Goal: Information Seeking & Learning: Learn about a topic

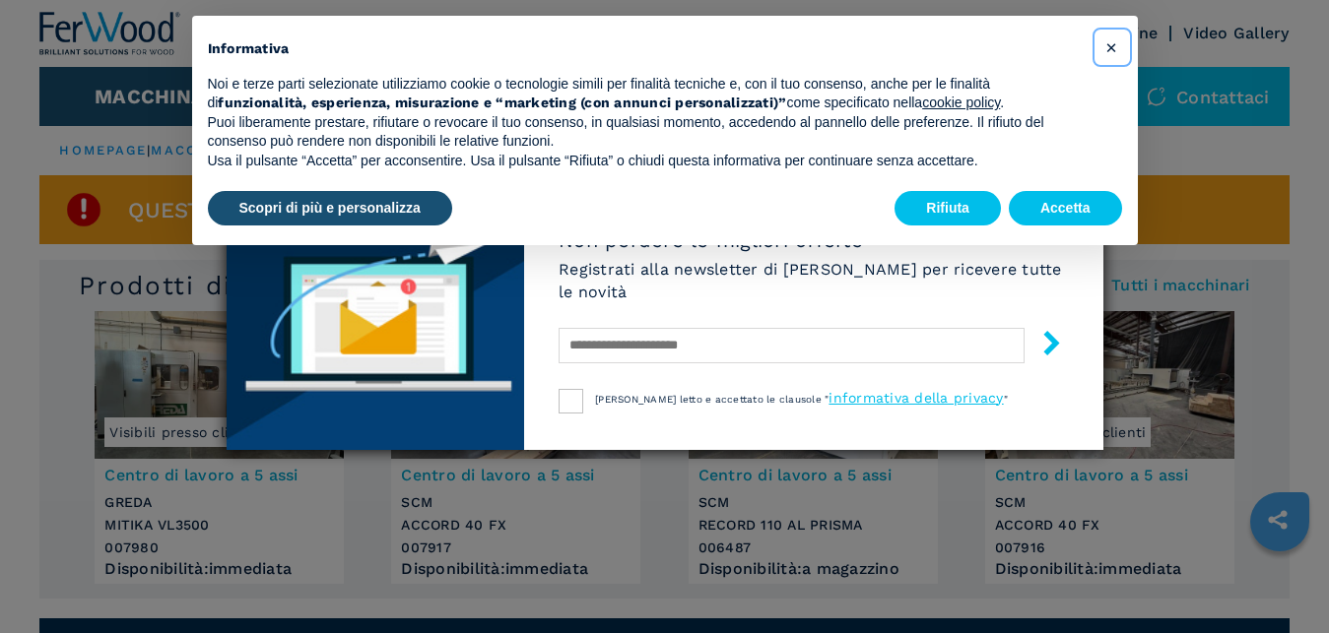
click at [1112, 42] on span "×" at bounding box center [1111, 47] width 12 height 24
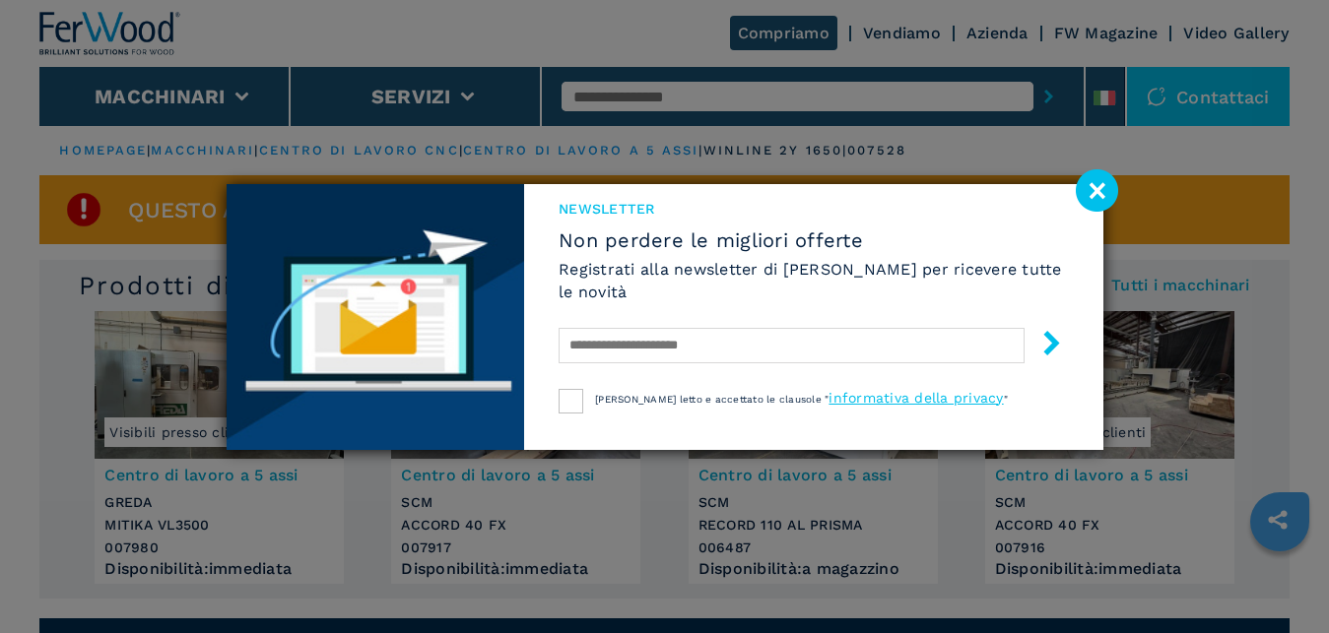
click at [1102, 189] on image at bounding box center [1097, 190] width 42 height 42
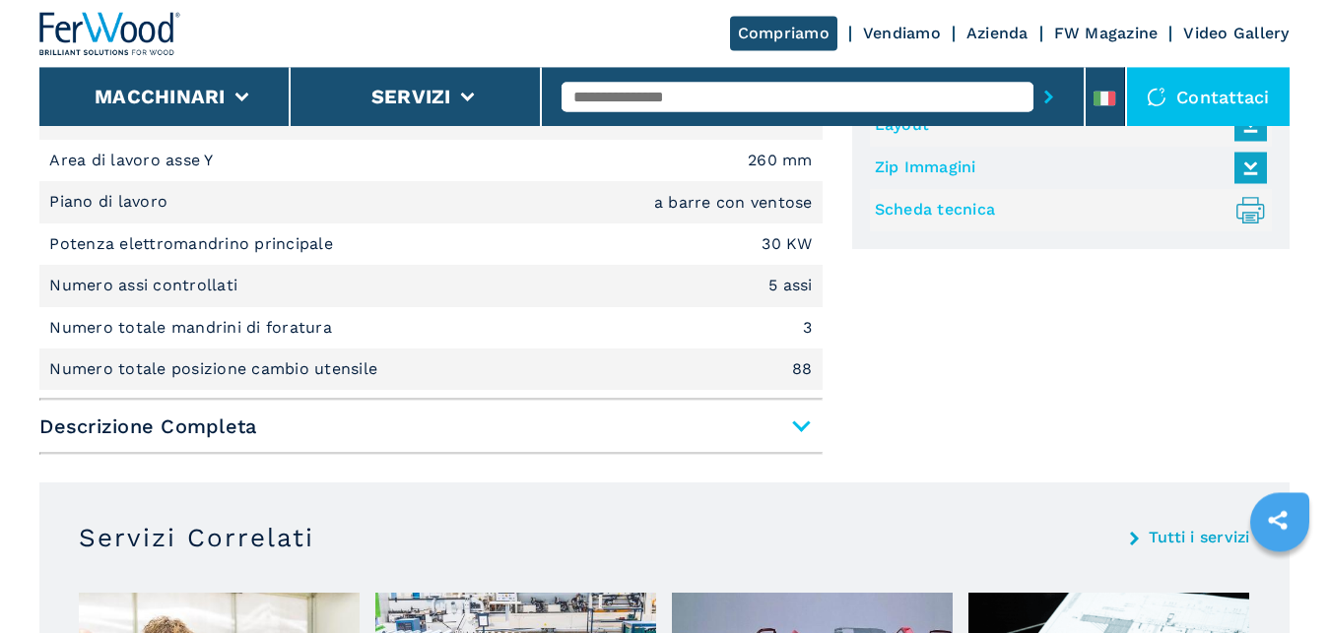
scroll to position [1407, 0]
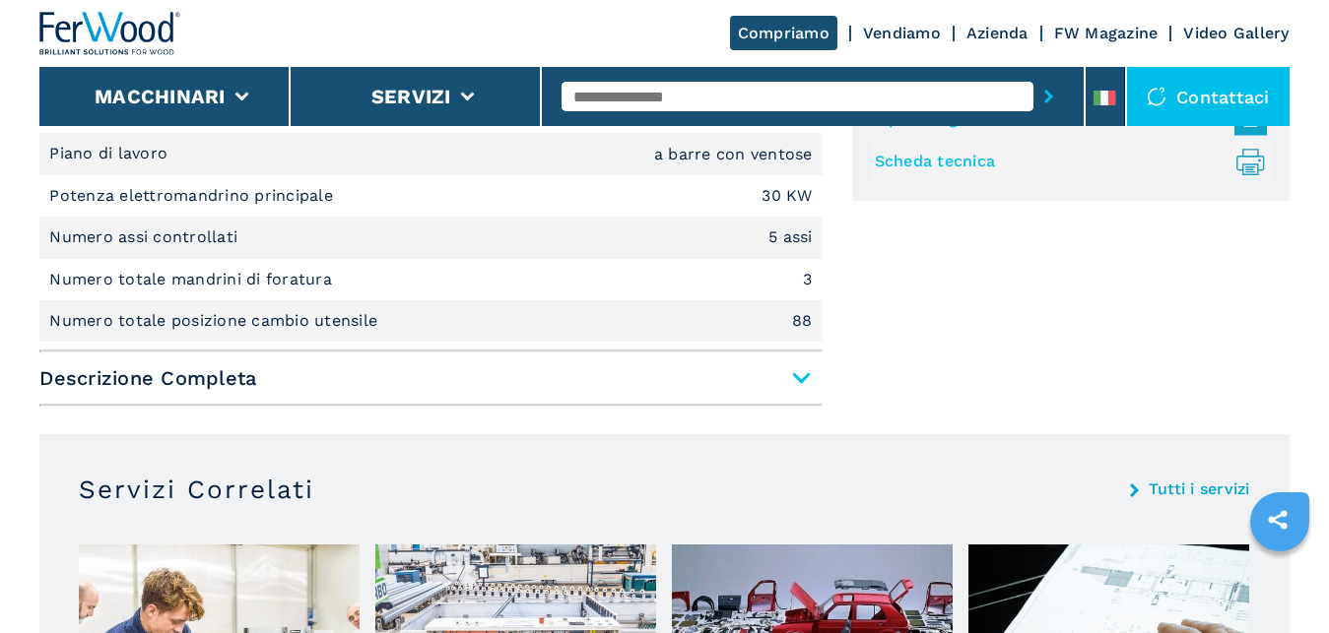
click at [802, 383] on span "Descrizione Completa" at bounding box center [430, 378] width 782 height 35
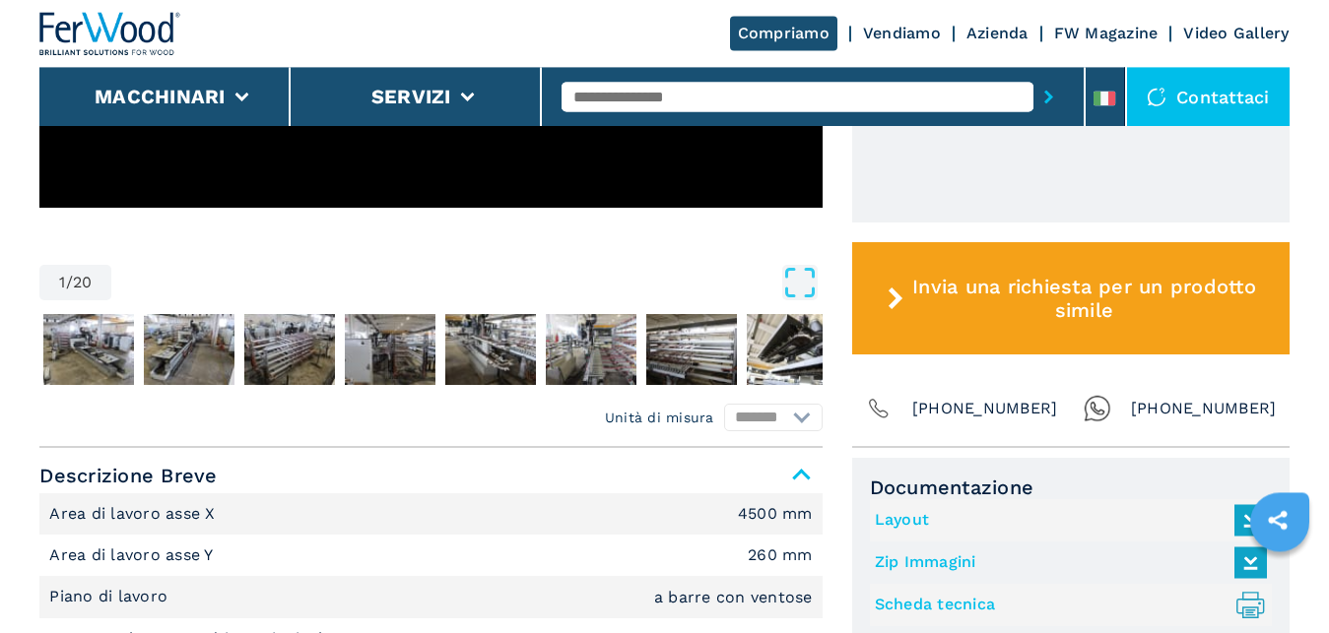
scroll to position [1005, 0]
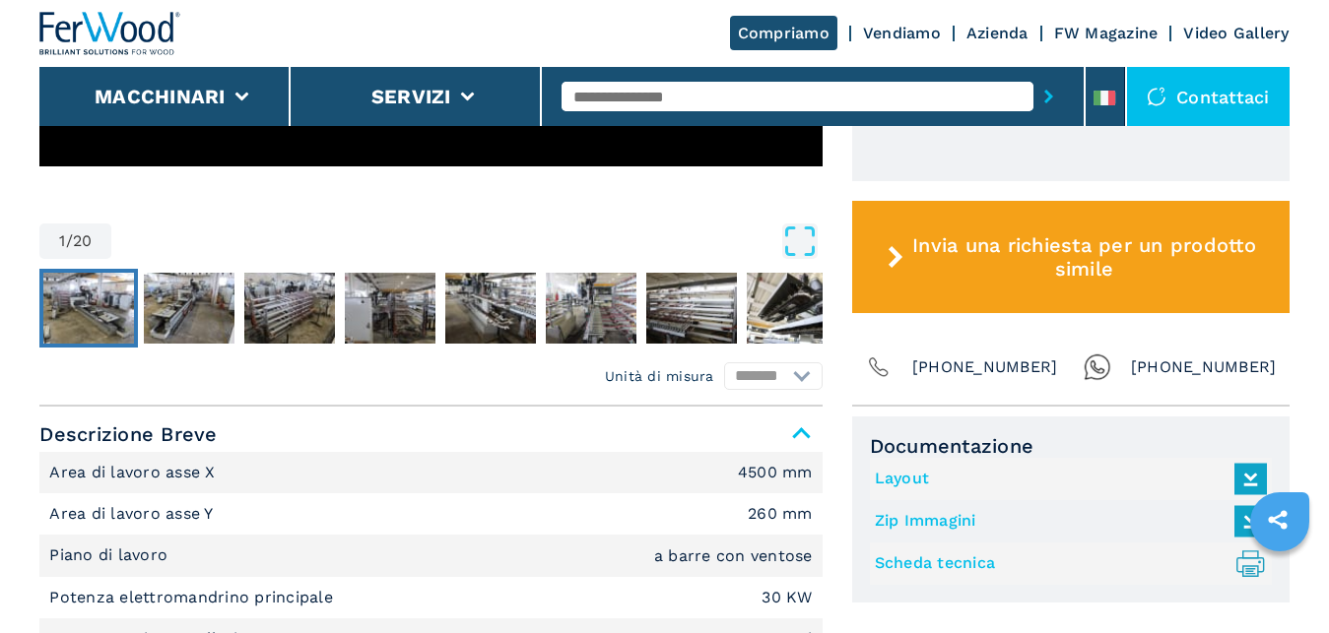
click at [81, 304] on img "Go to Slide 2" at bounding box center [88, 308] width 91 height 71
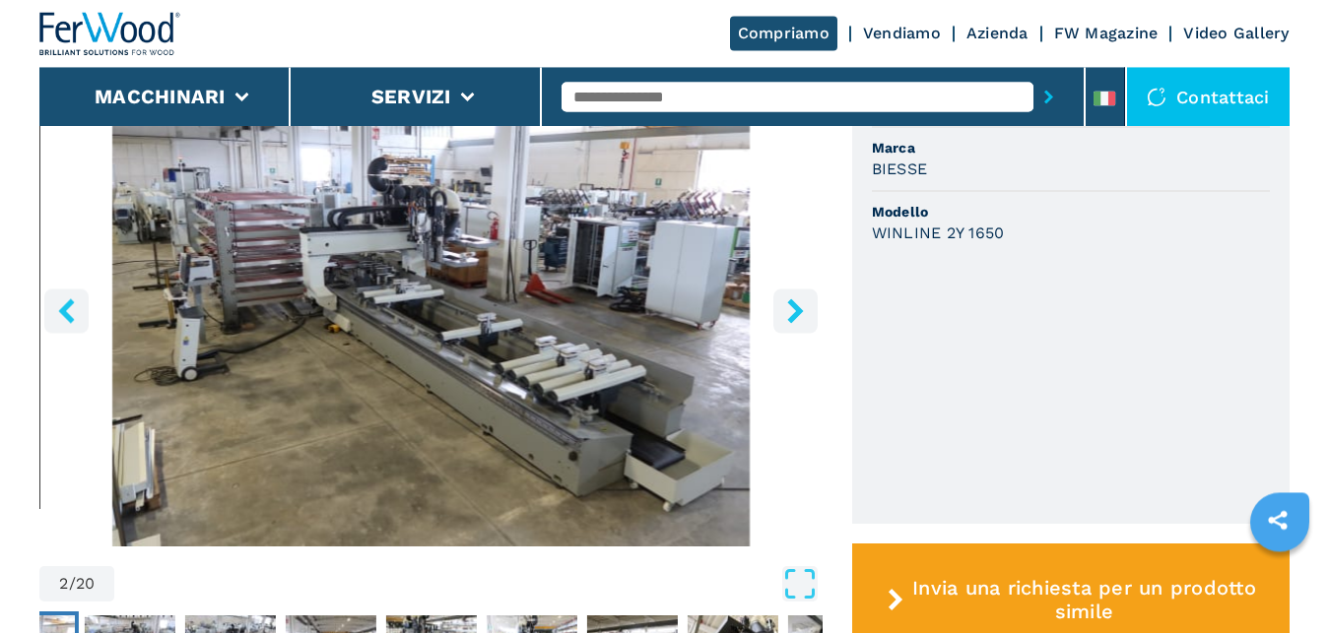
scroll to position [603, 0]
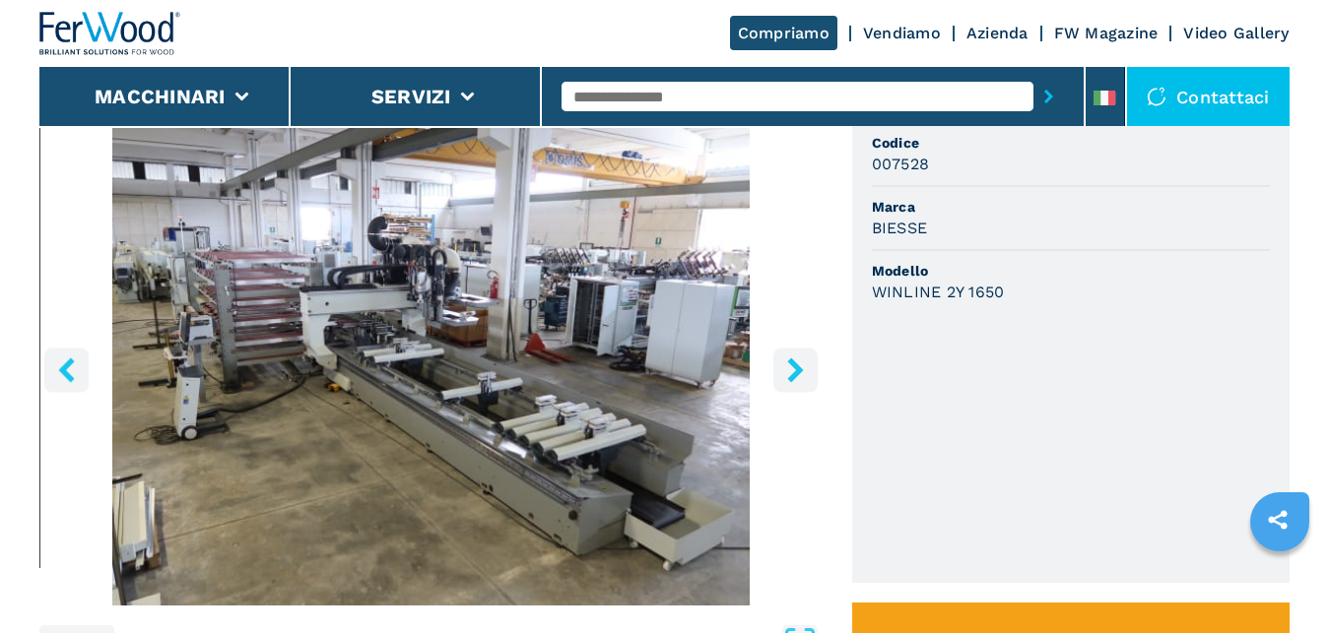
click at [796, 362] on icon "right-button" at bounding box center [795, 370] width 25 height 25
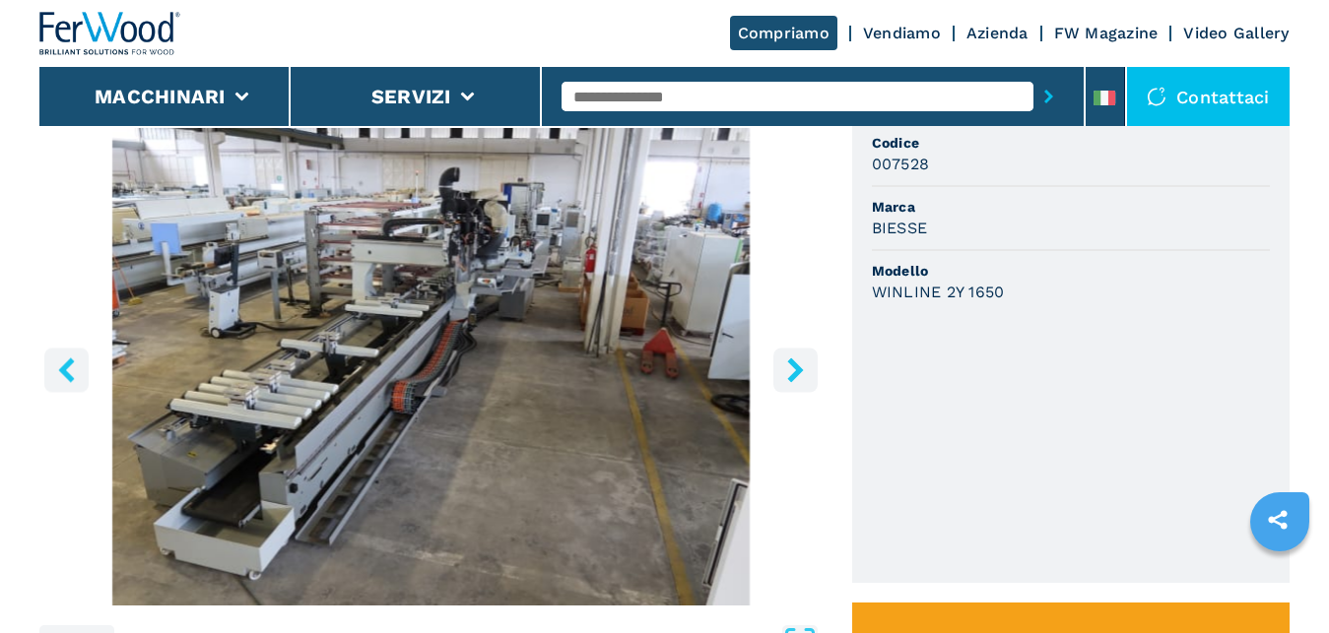
click at [796, 362] on icon "right-button" at bounding box center [795, 370] width 25 height 25
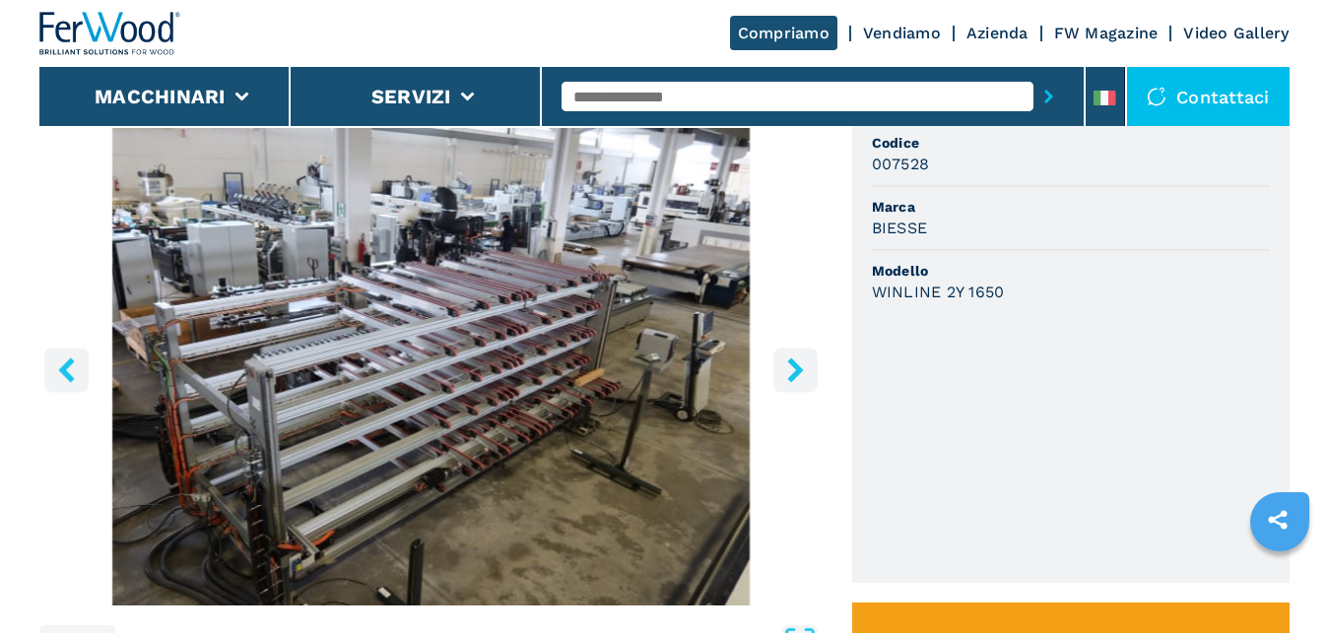
click at [796, 362] on icon "right-button" at bounding box center [795, 370] width 25 height 25
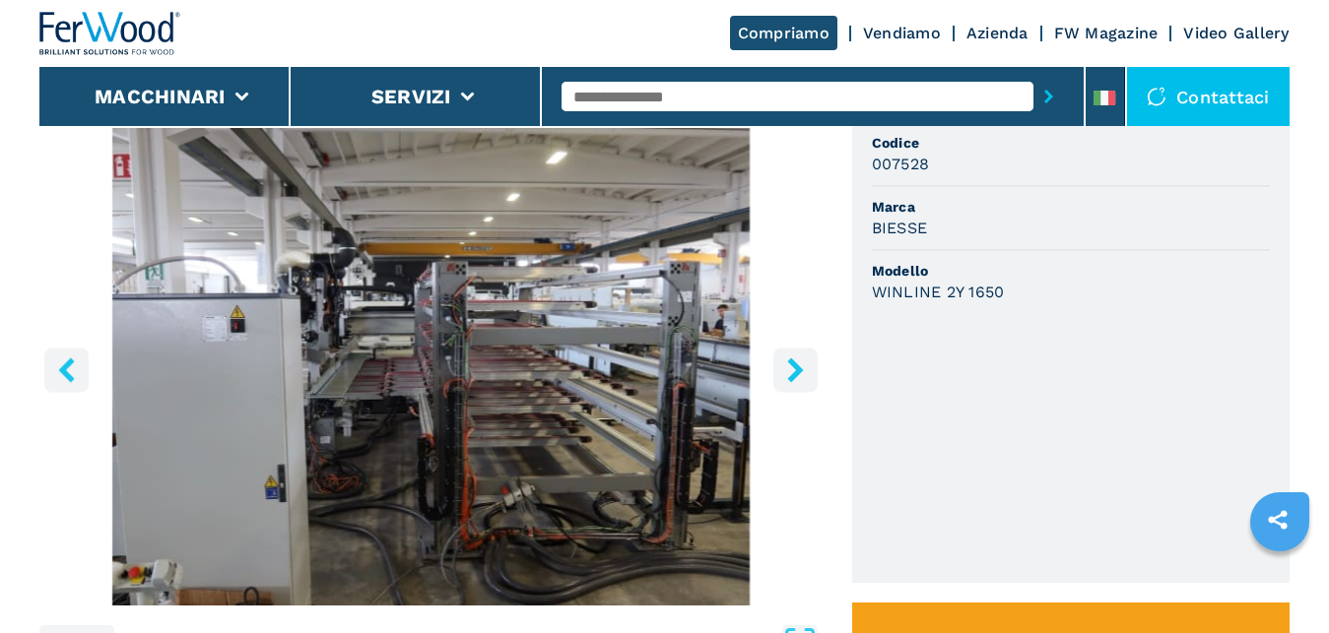
click at [796, 362] on icon "right-button" at bounding box center [795, 370] width 25 height 25
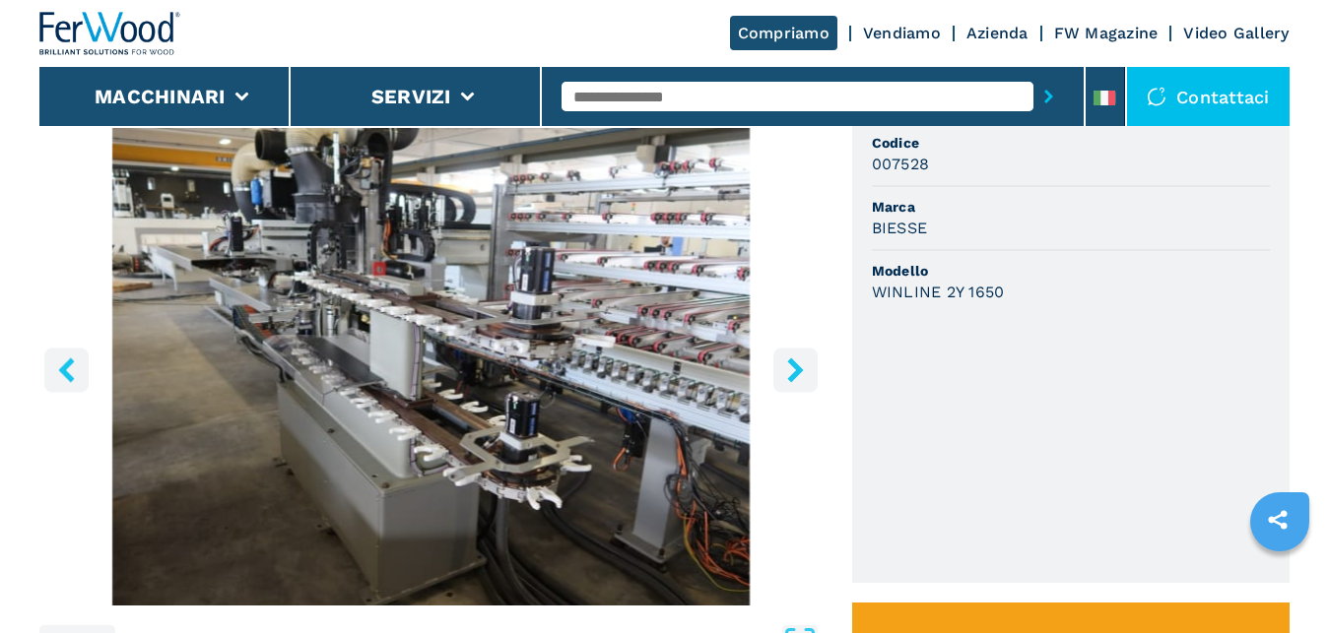
click at [796, 362] on icon "right-button" at bounding box center [795, 370] width 25 height 25
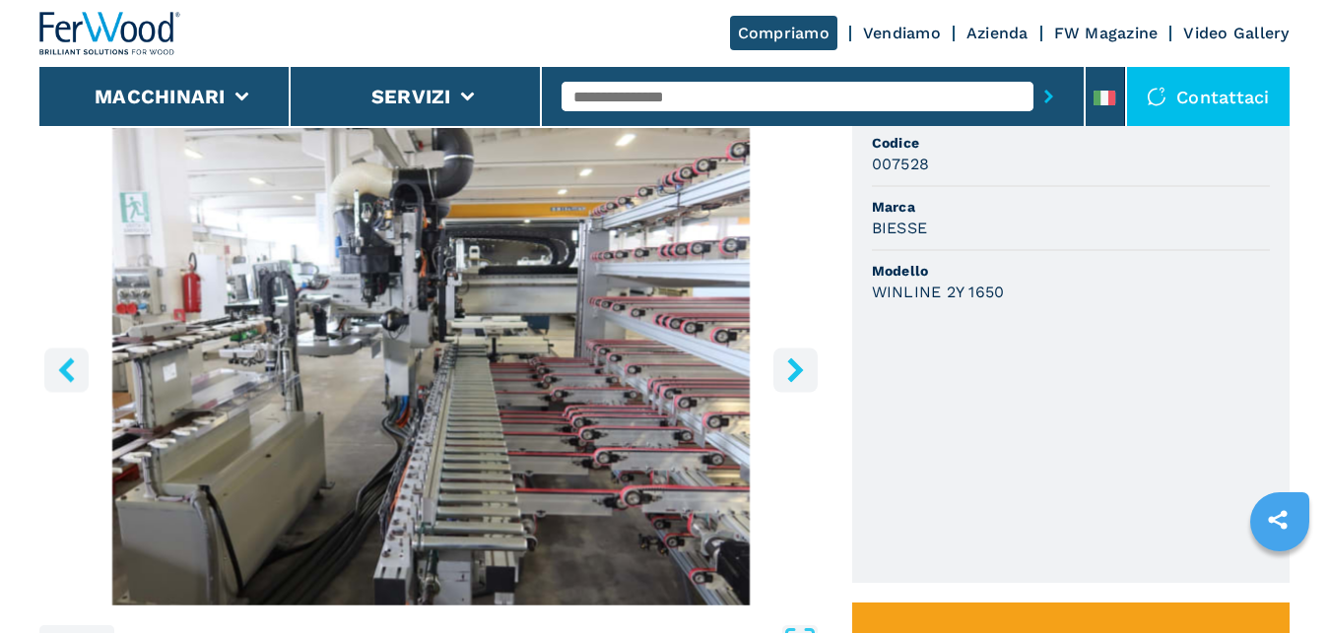
click at [796, 362] on icon "right-button" at bounding box center [795, 370] width 25 height 25
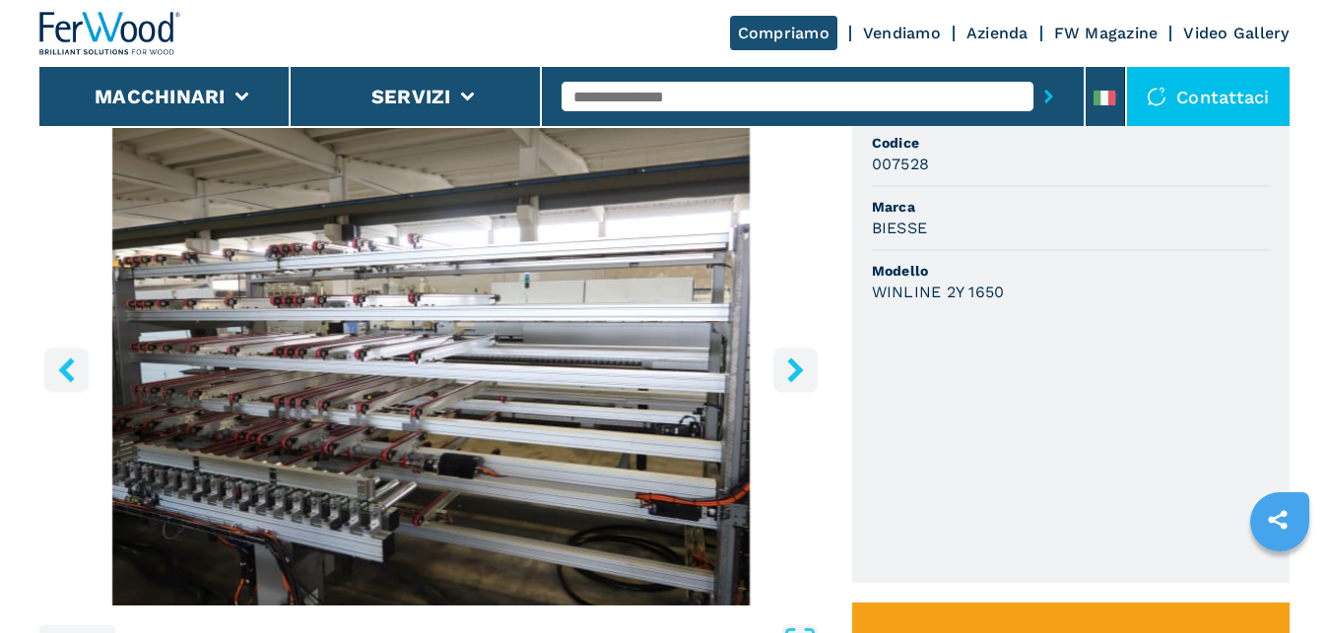
click at [796, 362] on icon "right-button" at bounding box center [795, 370] width 25 height 25
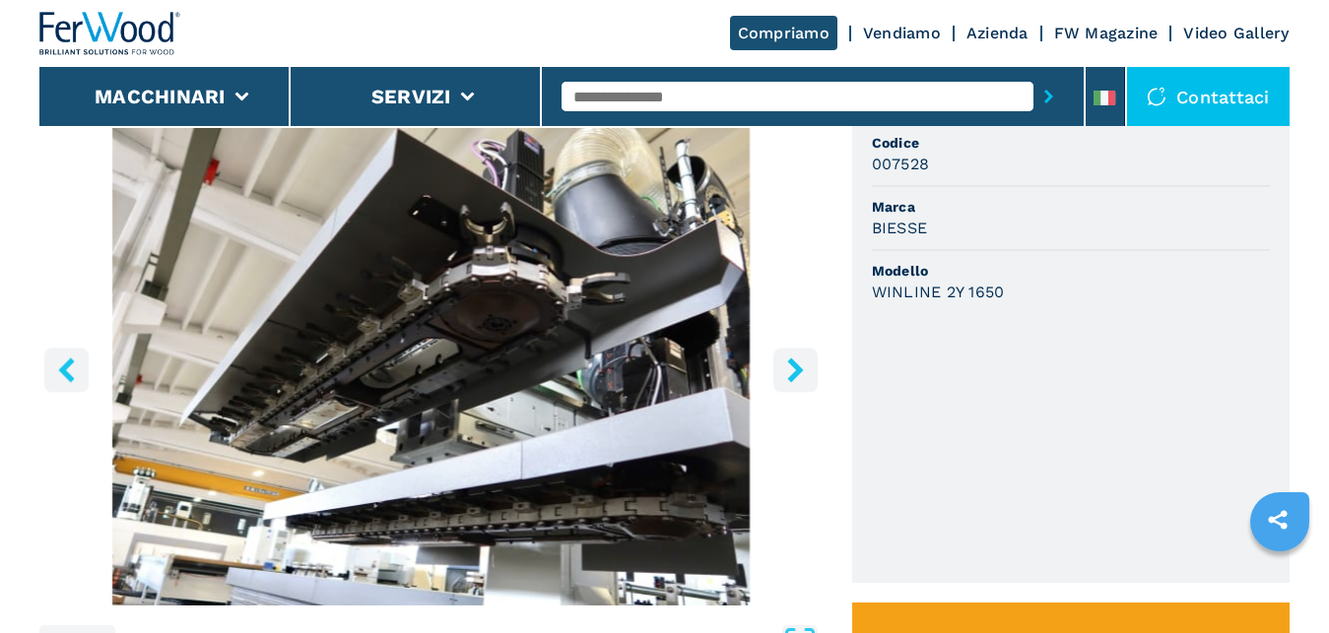
click at [796, 362] on icon "right-button" at bounding box center [795, 370] width 25 height 25
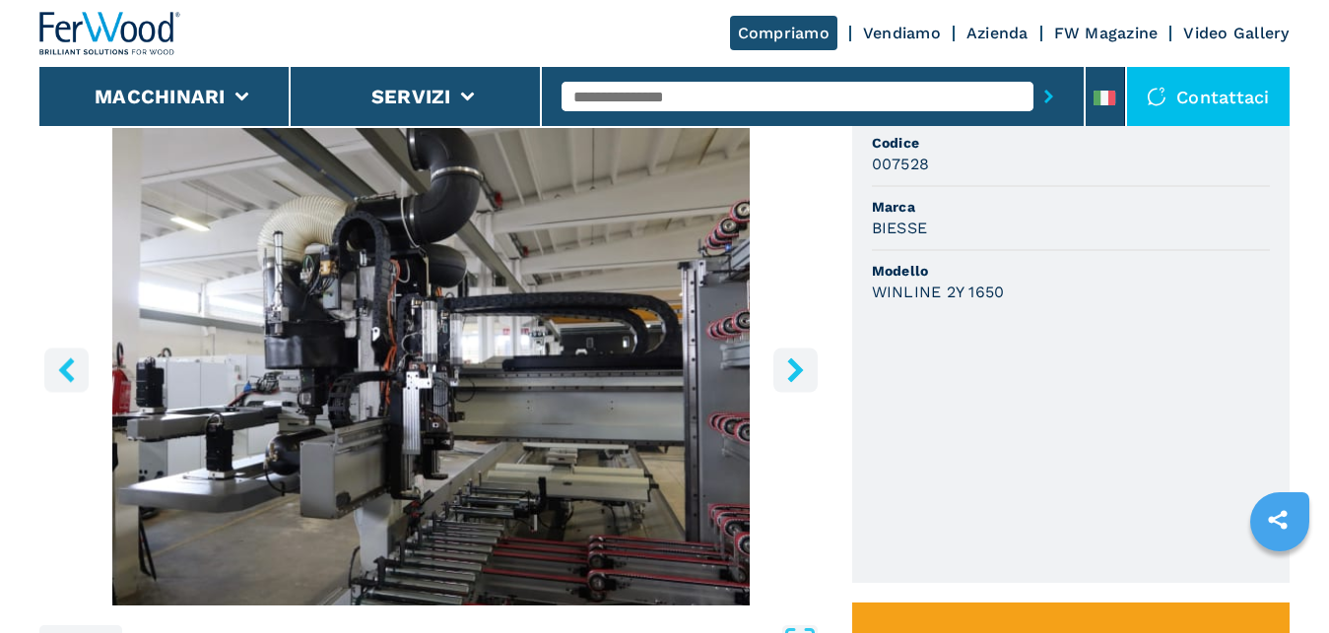
click at [795, 372] on icon "right-button" at bounding box center [795, 370] width 16 height 25
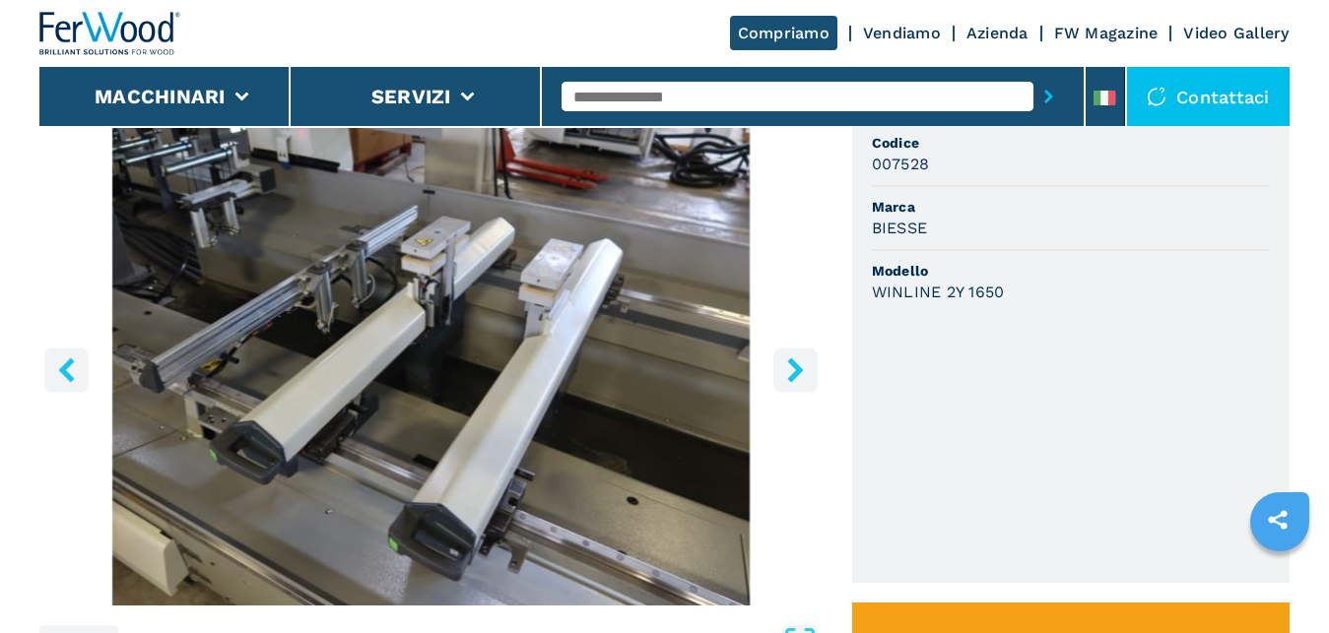
click at [795, 372] on icon "right-button" at bounding box center [795, 370] width 16 height 25
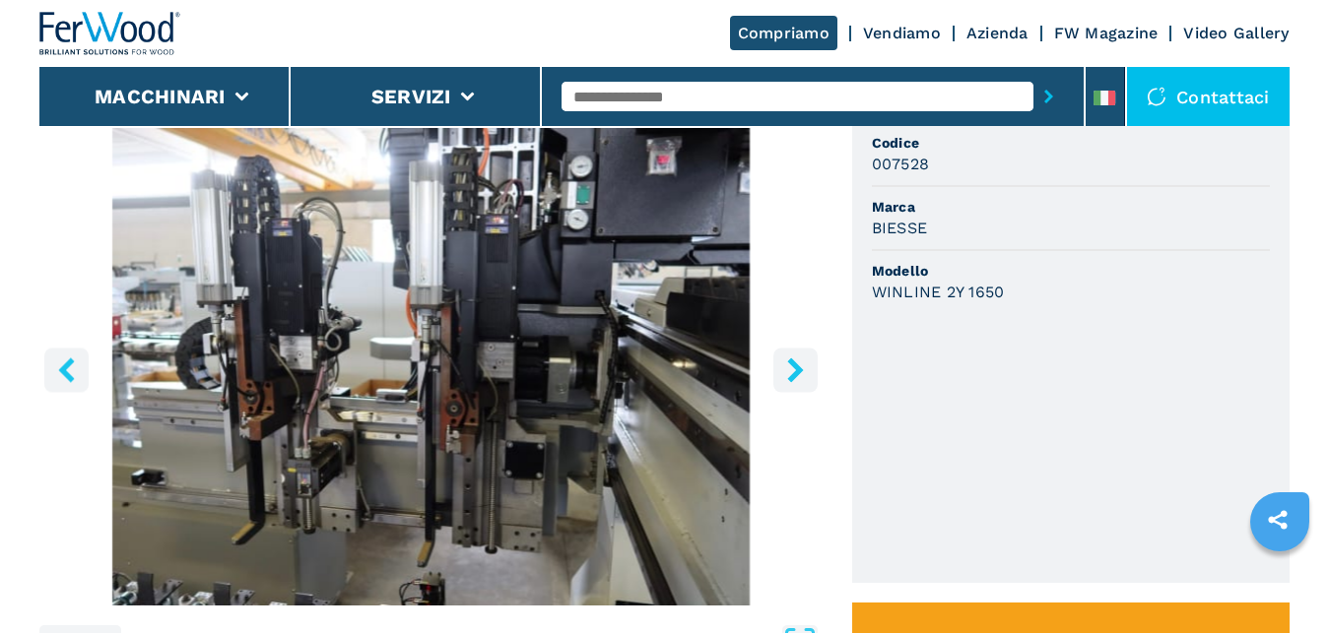
click at [795, 372] on icon "right-button" at bounding box center [795, 370] width 16 height 25
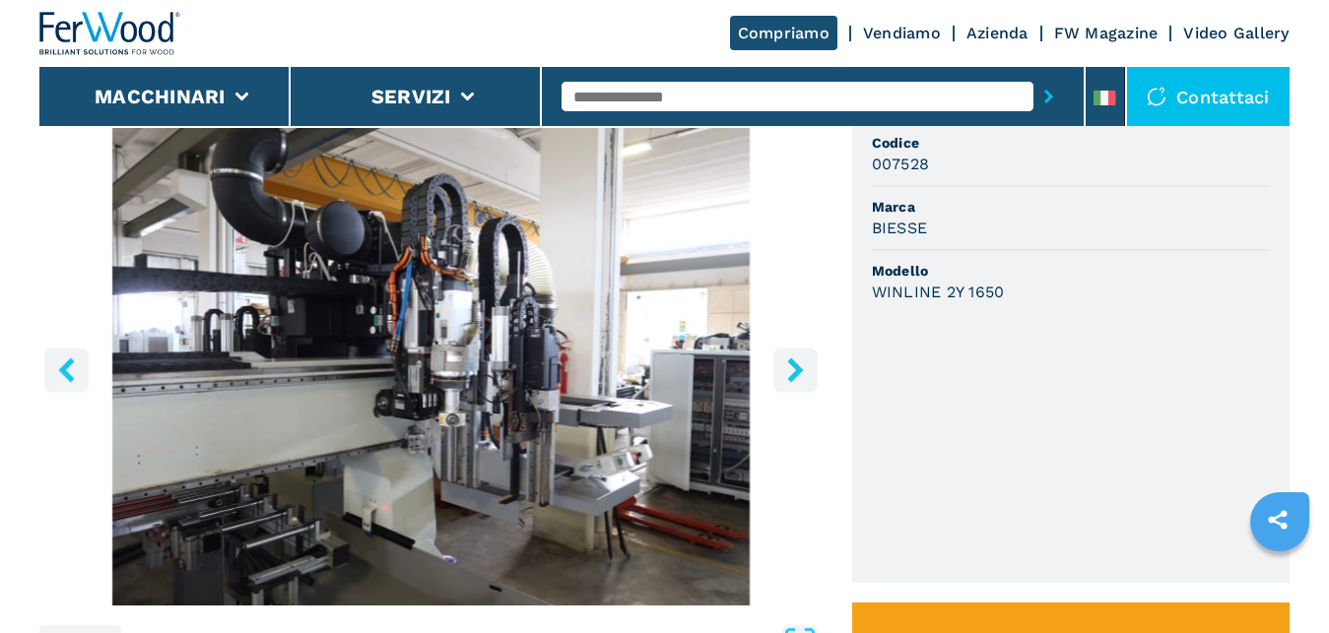
click at [795, 372] on icon "right-button" at bounding box center [795, 370] width 16 height 25
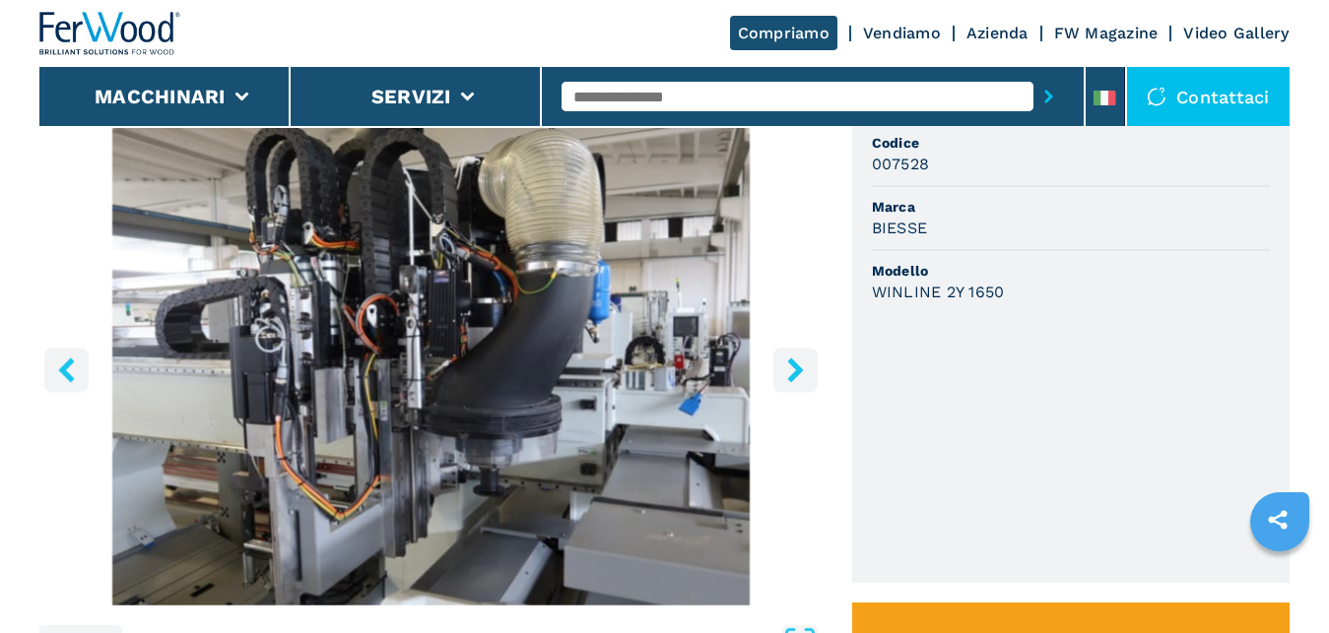
click at [795, 372] on icon "right-button" at bounding box center [795, 370] width 16 height 25
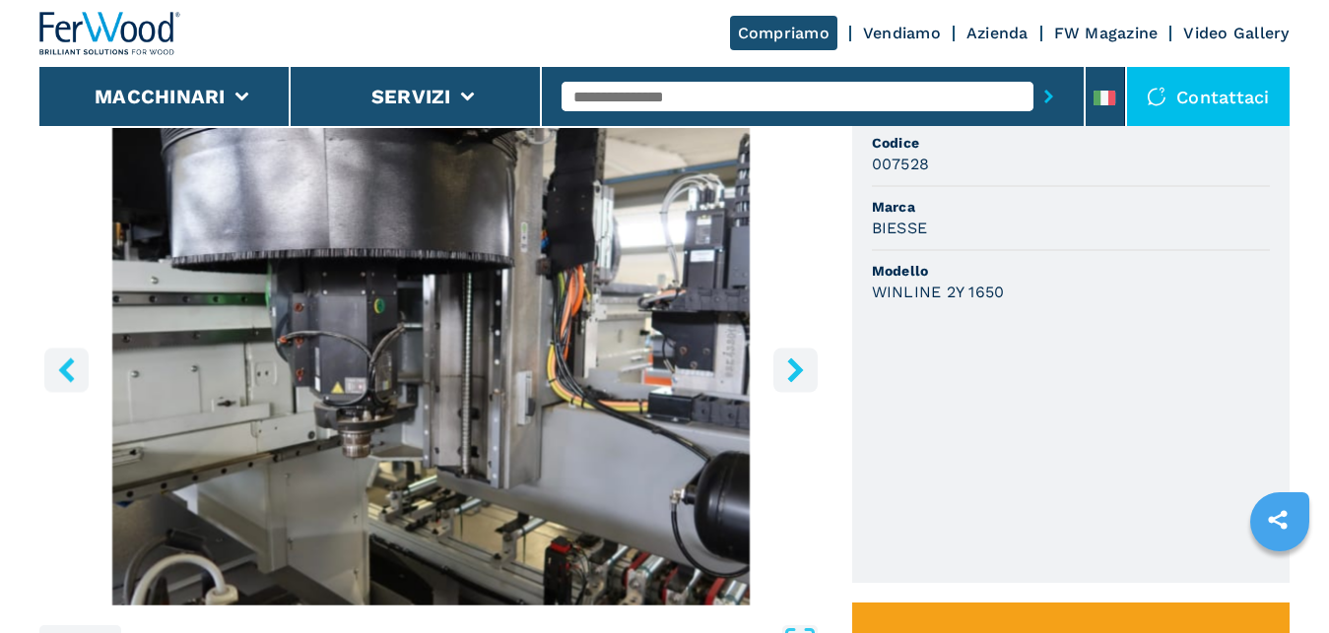
click at [795, 372] on icon "right-button" at bounding box center [795, 370] width 16 height 25
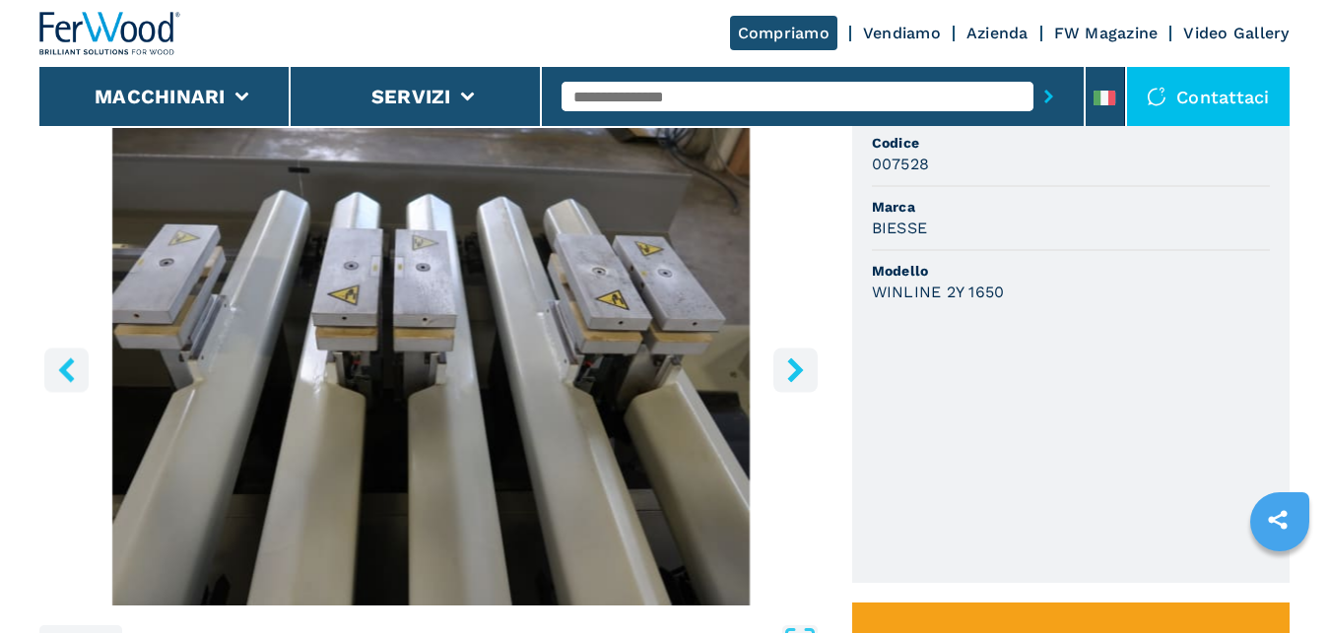
click at [796, 371] on icon "right-button" at bounding box center [795, 370] width 16 height 25
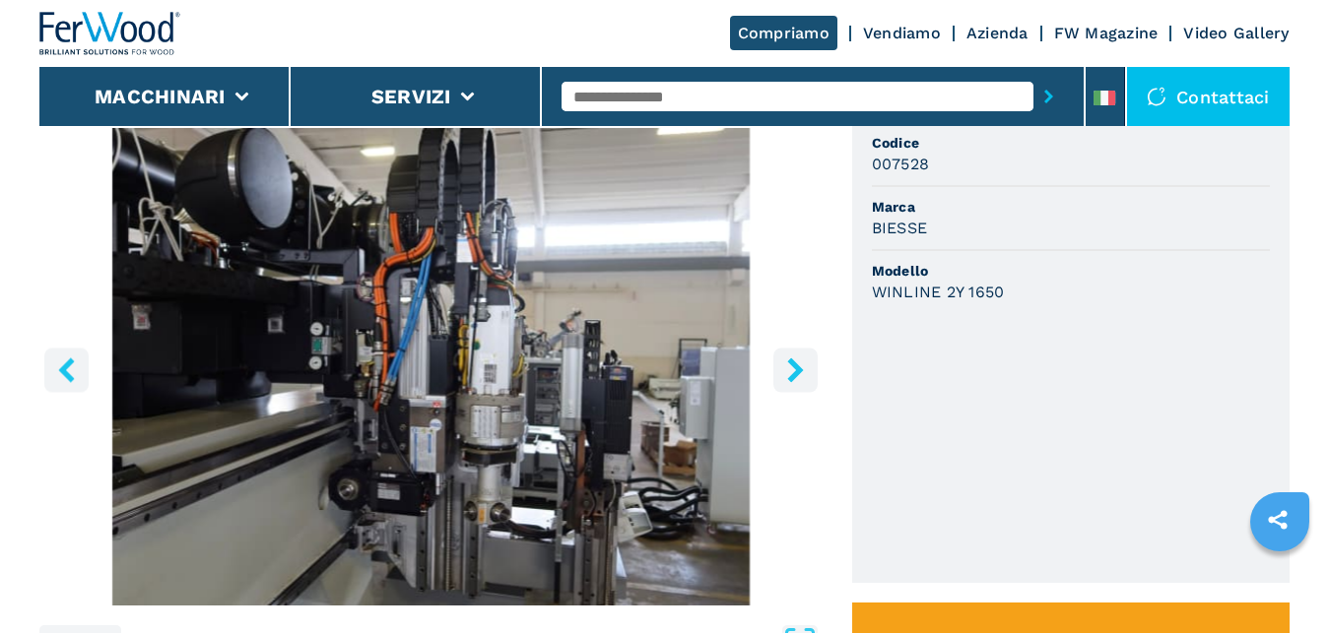
click at [796, 371] on icon "right-button" at bounding box center [795, 370] width 16 height 25
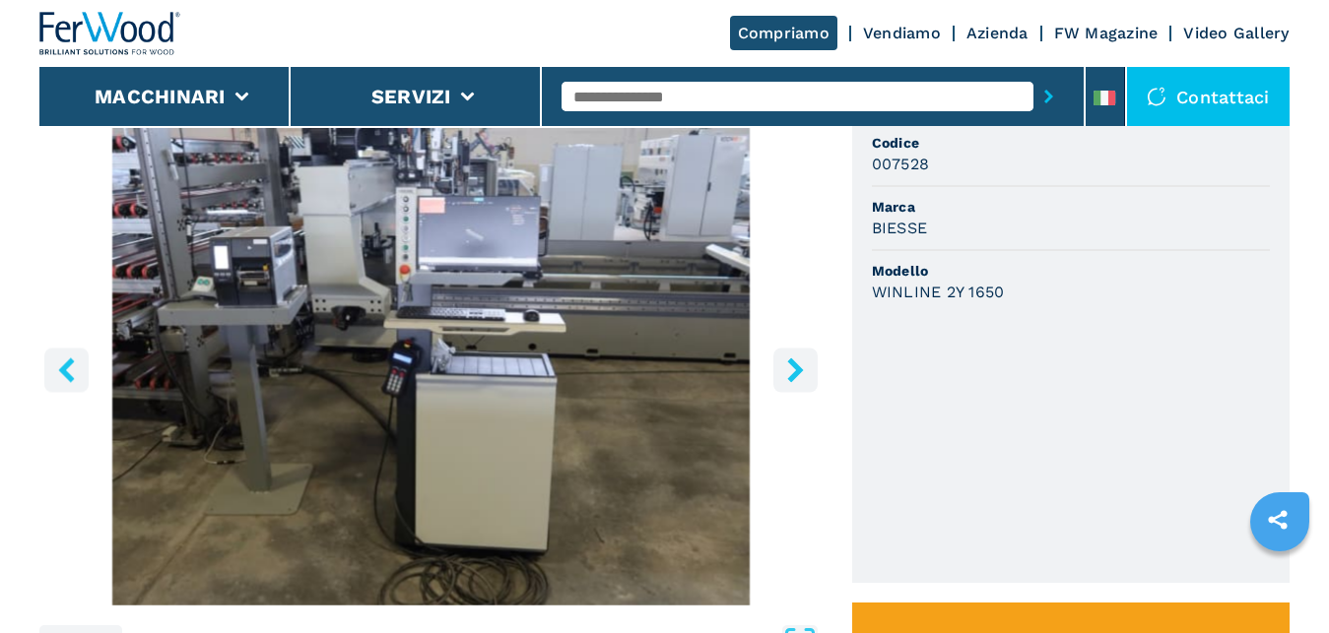
click at [796, 371] on icon "right-button" at bounding box center [795, 370] width 16 height 25
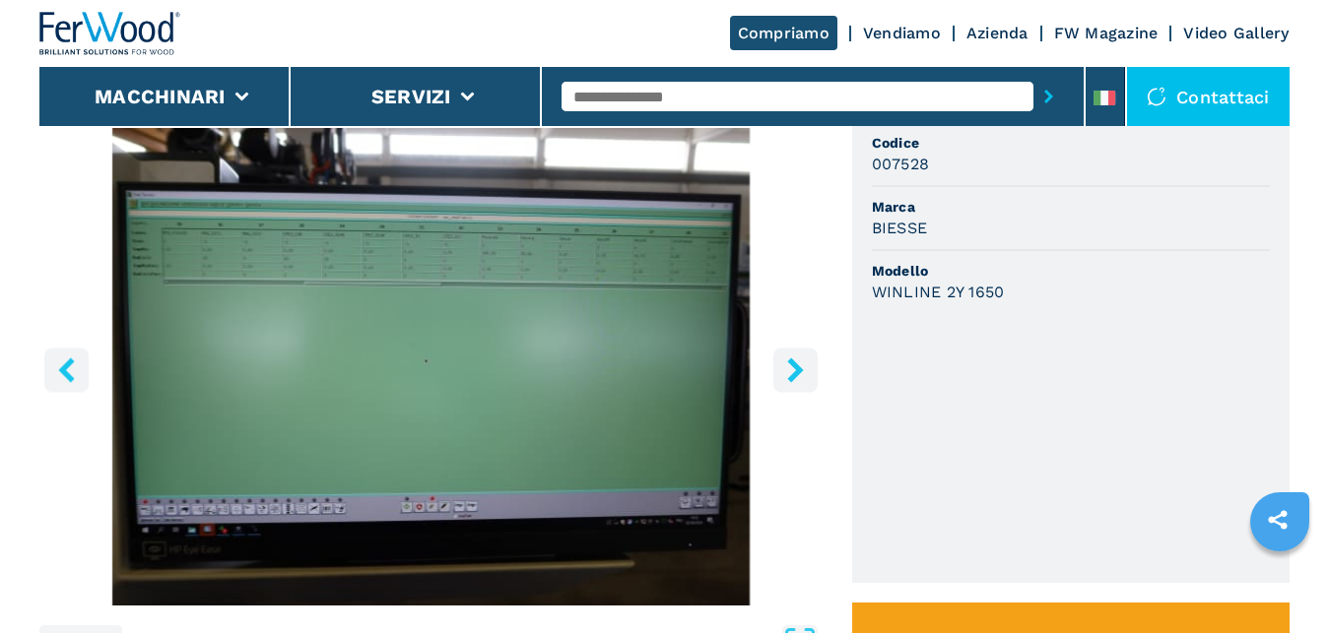
click at [796, 371] on icon "right-button" at bounding box center [795, 370] width 16 height 25
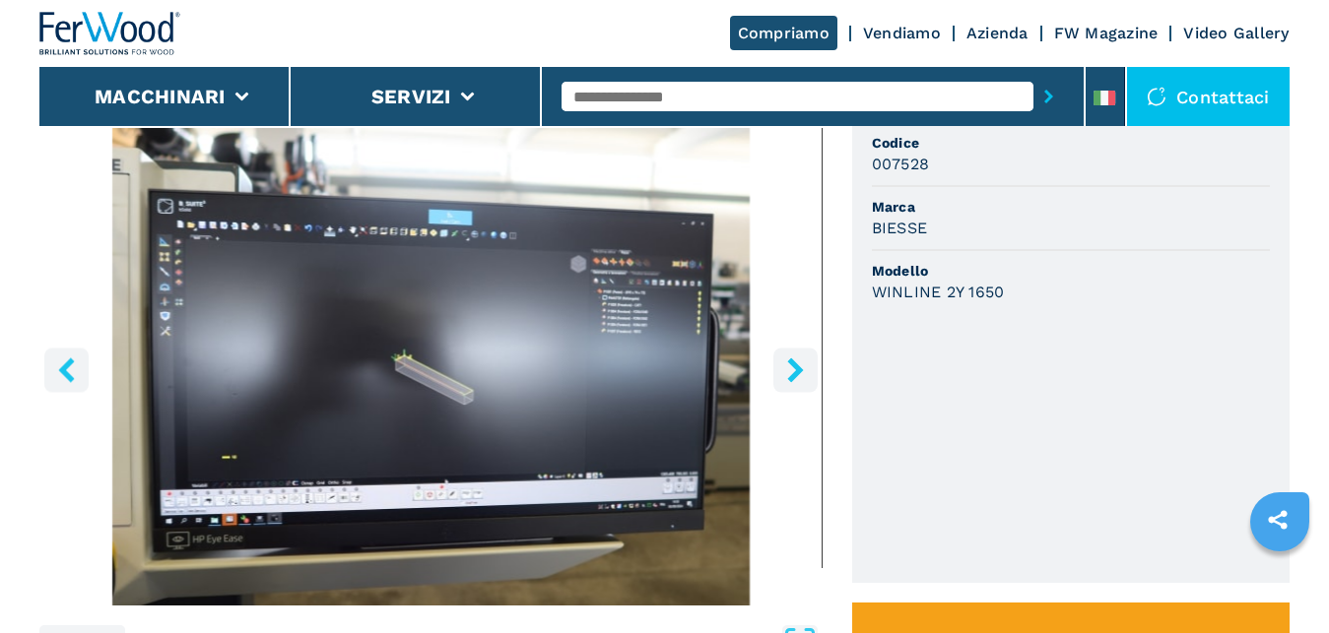
click at [796, 370] on icon "right-button" at bounding box center [795, 370] width 25 height 25
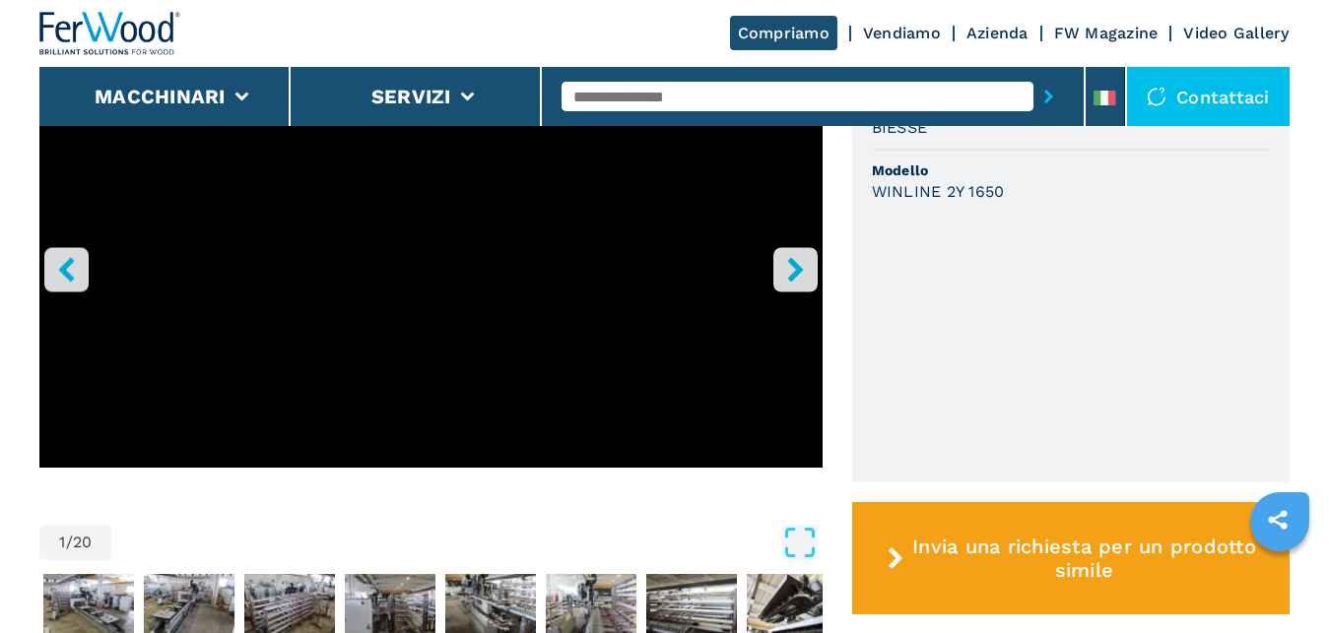
scroll to position [0, 0]
